Goal: Find specific page/section: Find specific page/section

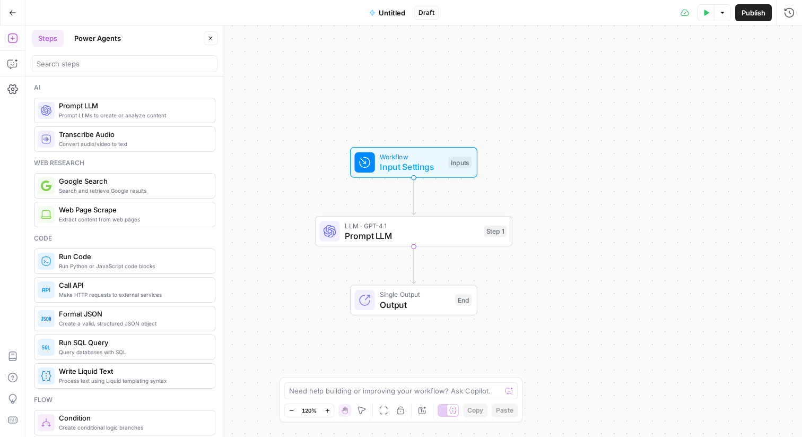
scroll to position [1901, 0]
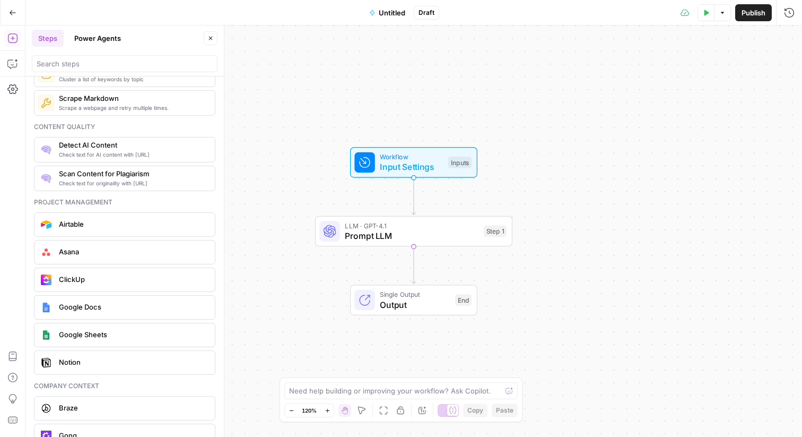
click at [9, 13] on icon "button" at bounding box center [12, 12] width 7 height 7
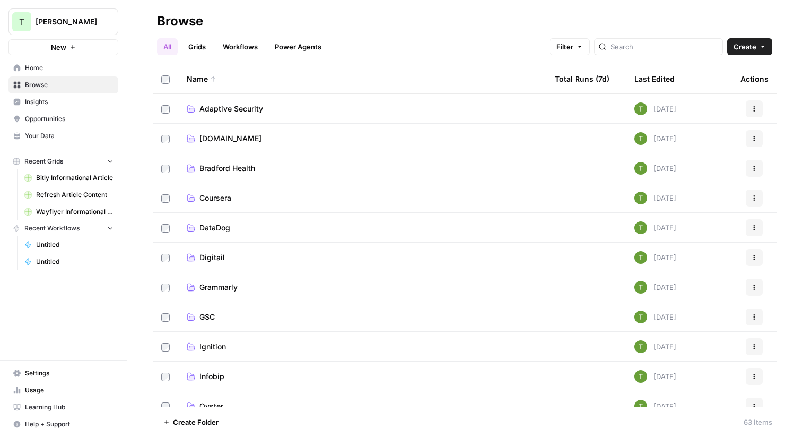
click at [62, 22] on span "[PERSON_NAME]" at bounding box center [68, 21] width 64 height 11
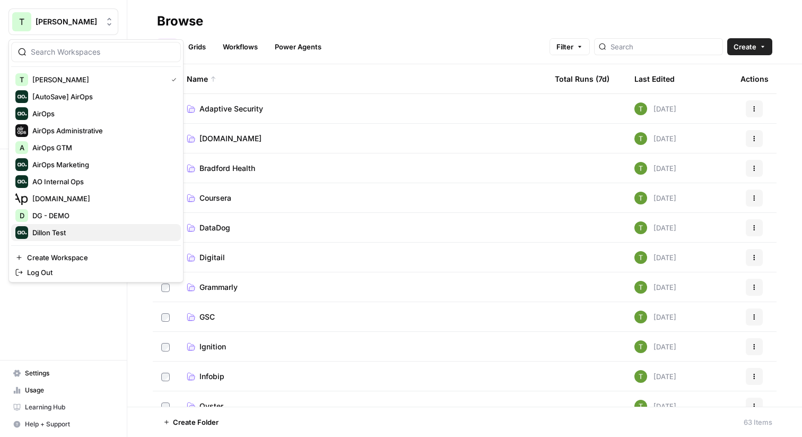
scroll to position [227, 0]
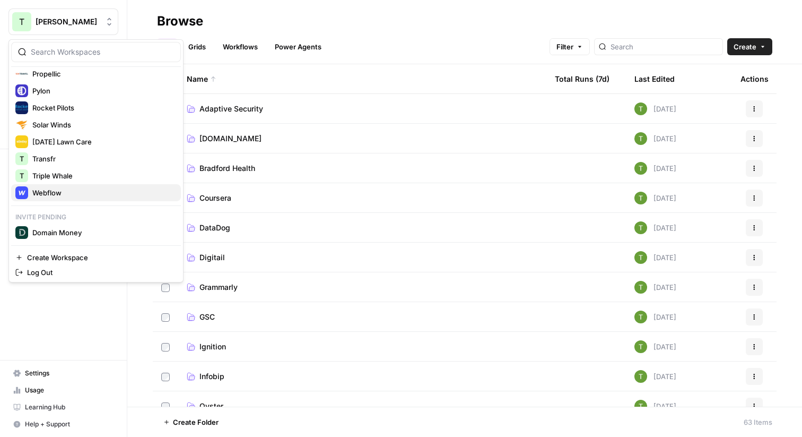
click at [47, 198] on div "Webflow" at bounding box center [95, 192] width 161 height 13
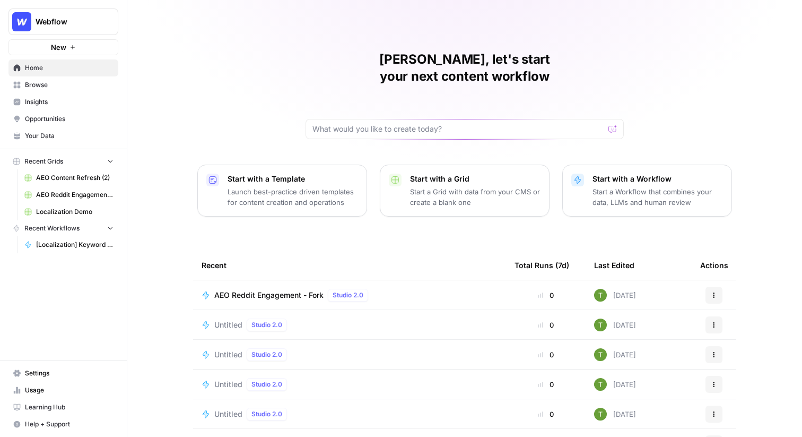
click at [35, 102] on span "Insights" at bounding box center [69, 102] width 89 height 10
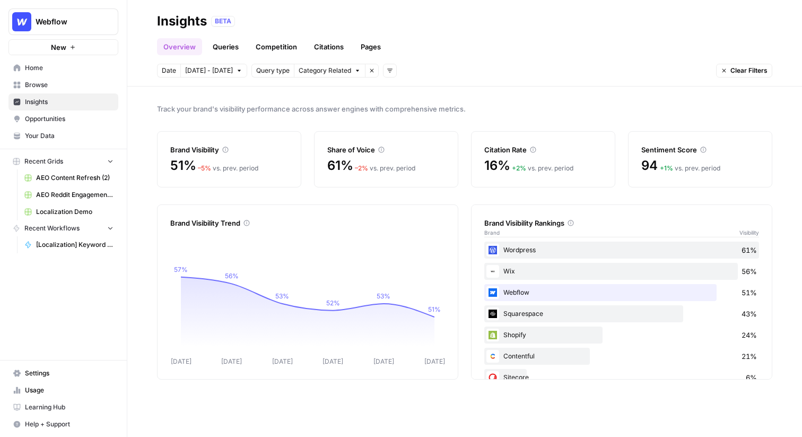
click at [53, 27] on span "Webflow" at bounding box center [68, 21] width 64 height 11
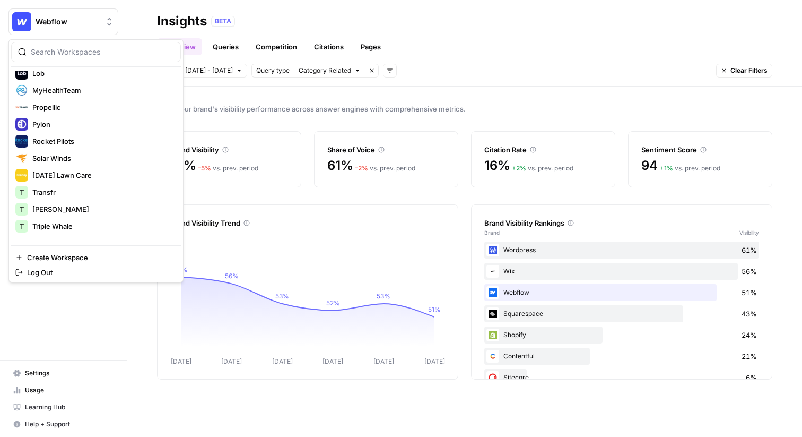
scroll to position [227, 0]
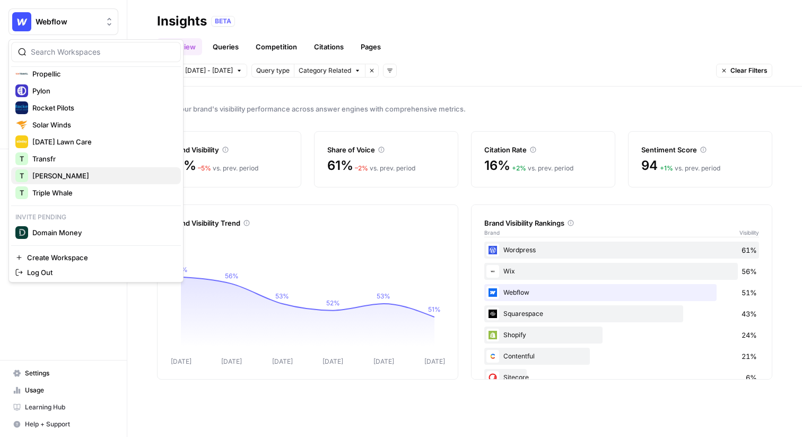
click at [58, 176] on span "[PERSON_NAME]" at bounding box center [102, 175] width 140 height 11
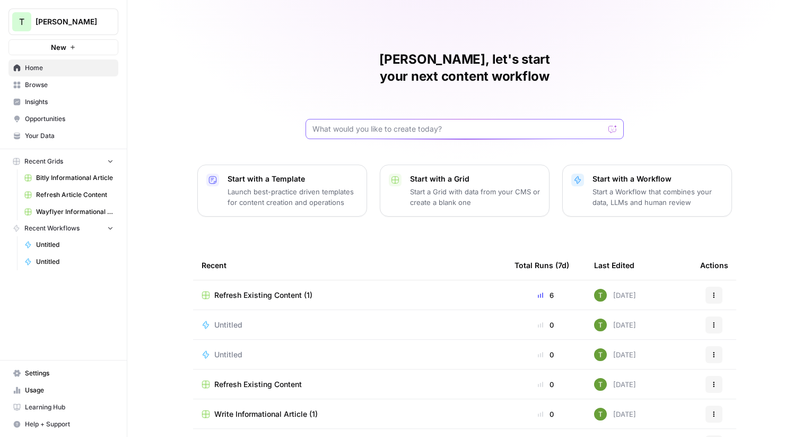
click at [390, 124] on input "text" at bounding box center [459, 129] width 292 height 11
type input "t"
click at [38, 84] on span "Browse" at bounding box center [69, 85] width 89 height 10
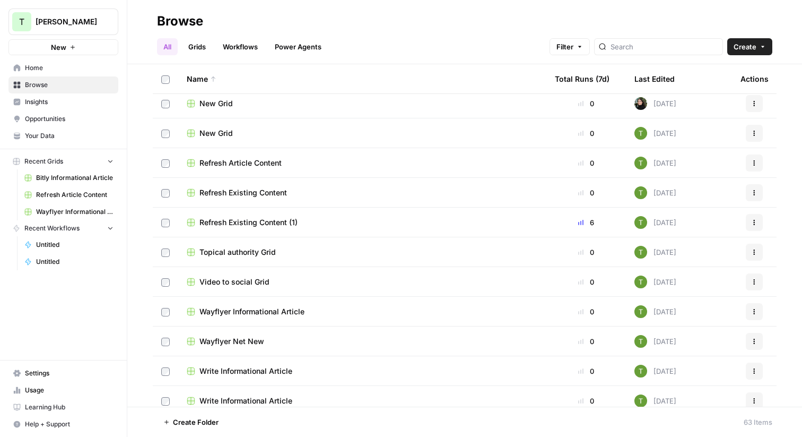
scroll to position [1048, 0]
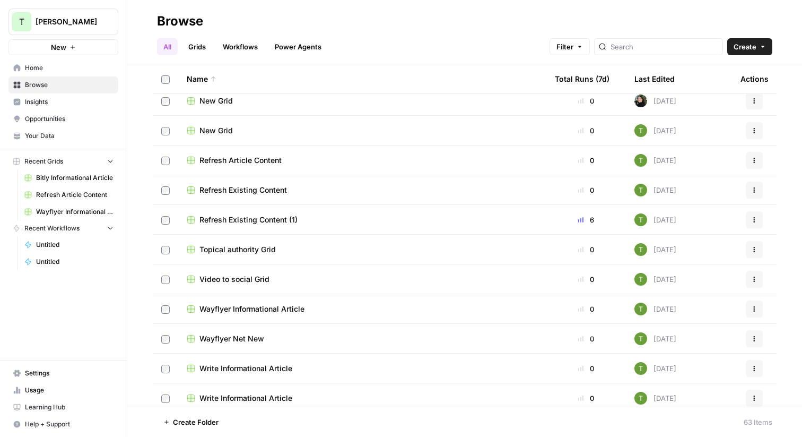
click at [229, 250] on span "Topical authority Grid" at bounding box center [238, 249] width 76 height 11
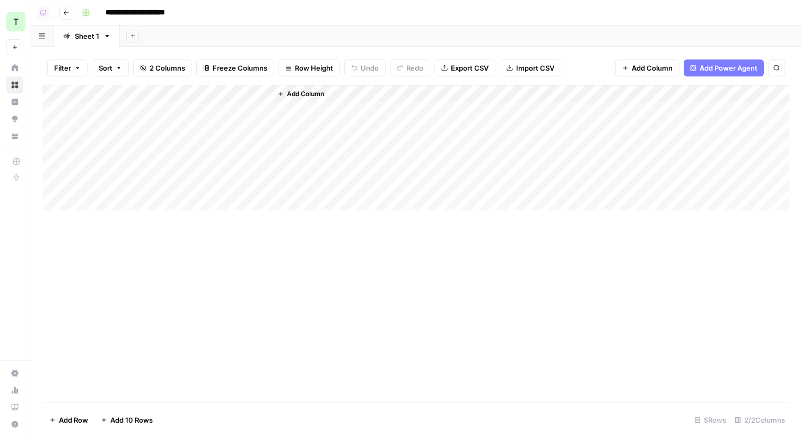
click at [64, 15] on icon "button" at bounding box center [66, 13] width 6 height 6
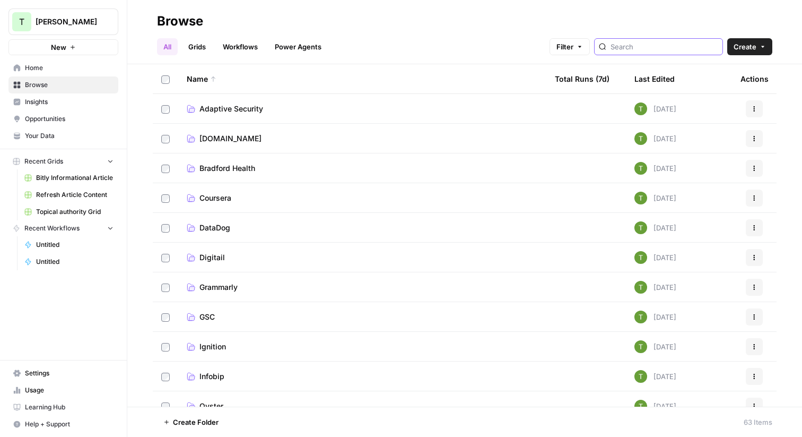
click at [655, 48] on input "search" at bounding box center [665, 46] width 108 height 11
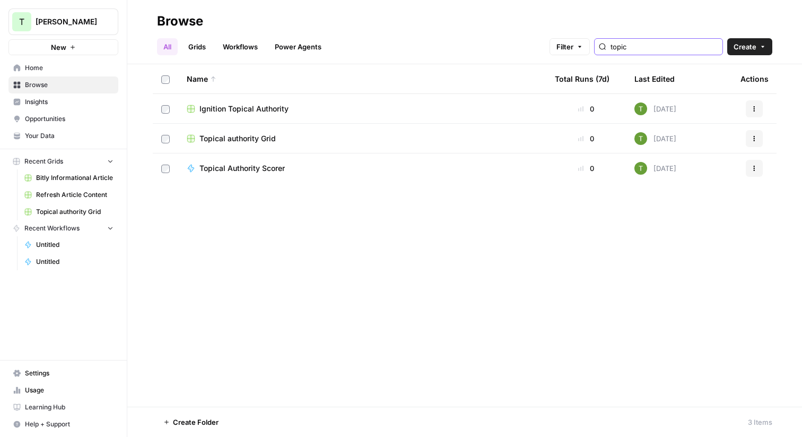
type input "topic"
click at [229, 108] on span "Ignition Topical Authority" at bounding box center [244, 108] width 89 height 11
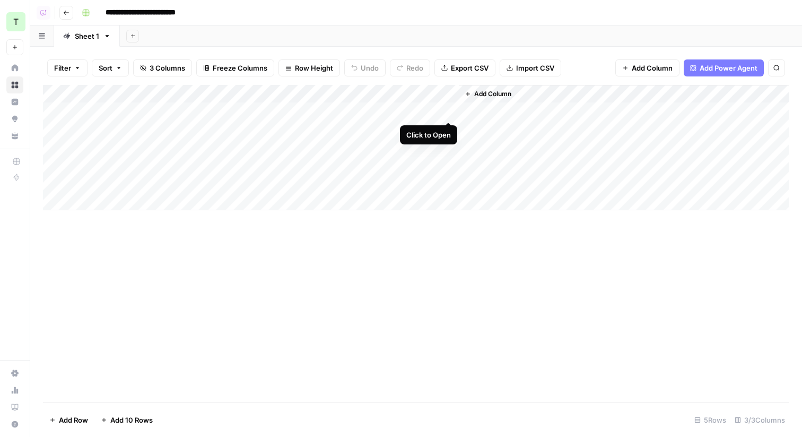
click at [448, 111] on div "Add Column" at bounding box center [416, 147] width 747 height 125
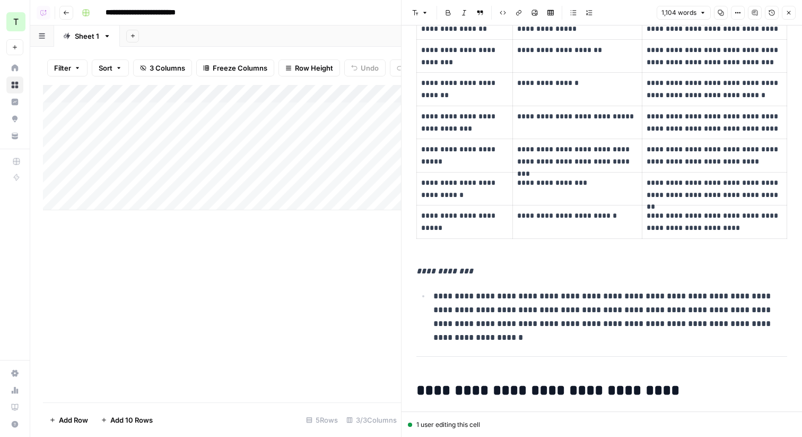
scroll to position [804, 0]
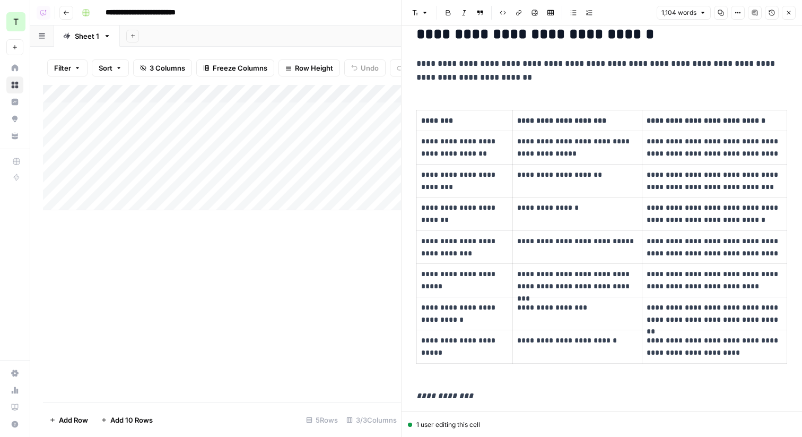
click at [793, 13] on button "Close" at bounding box center [789, 13] width 14 height 14
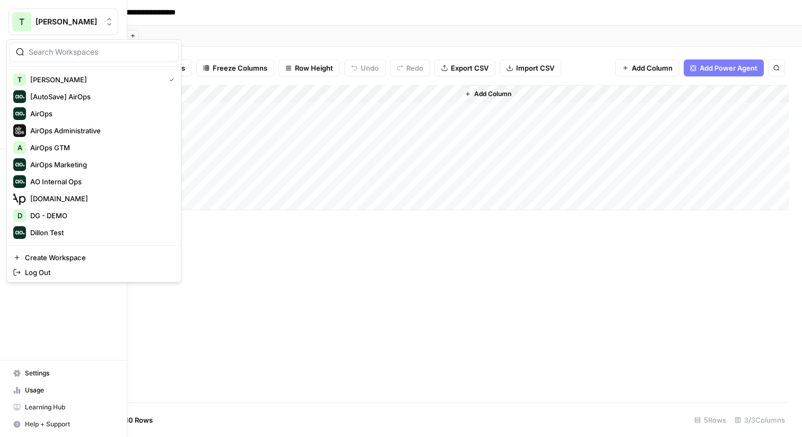
click at [23, 22] on div "T" at bounding box center [21, 21] width 19 height 19
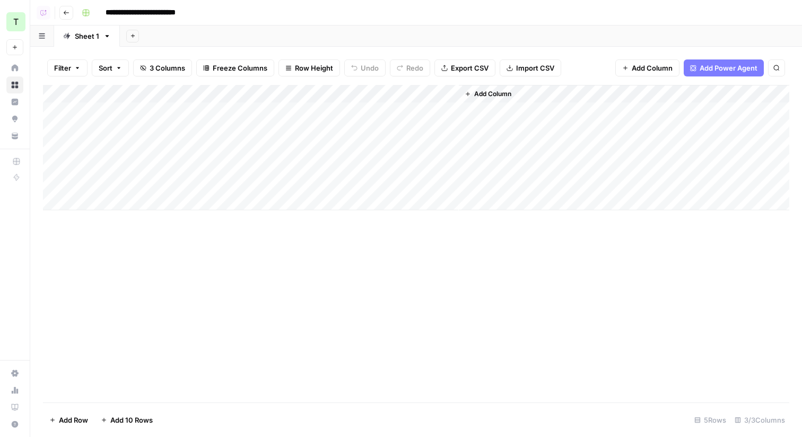
click at [255, 16] on div "**********" at bounding box center [434, 12] width 714 height 17
